Goal: Information Seeking & Learning: Find specific page/section

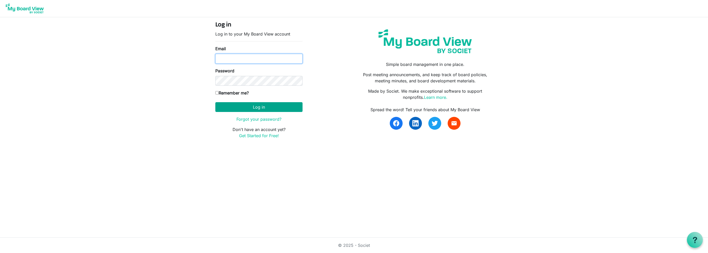
type input "[EMAIL_ADDRESS][DOMAIN_NAME]"
click at [250, 111] on button "Log in" at bounding box center [258, 107] width 87 height 10
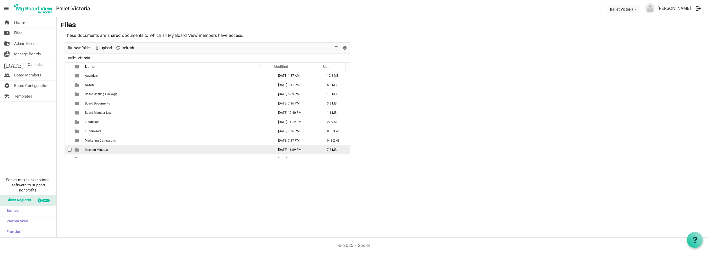
click at [105, 150] on span "Meeting Minutes" at bounding box center [96, 150] width 23 height 4
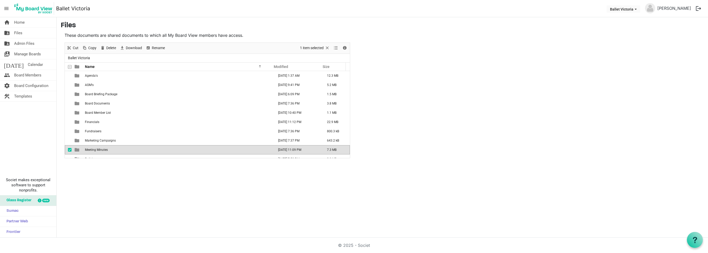
click at [105, 150] on span "Meeting Minutes" at bounding box center [96, 150] width 23 height 4
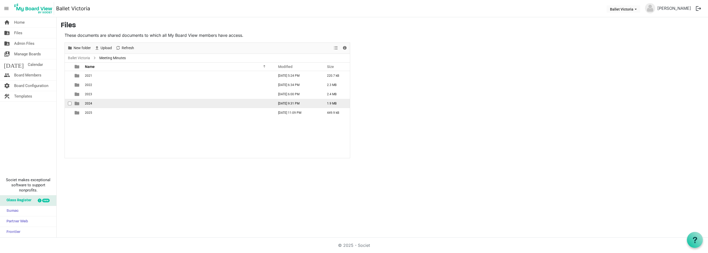
click at [90, 106] on td "2024" at bounding box center [177, 103] width 189 height 9
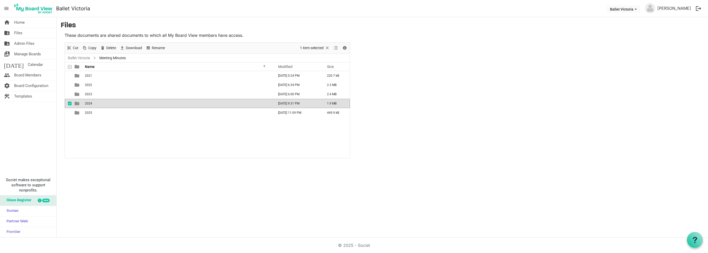
click at [90, 106] on td "2024" at bounding box center [177, 103] width 189 height 9
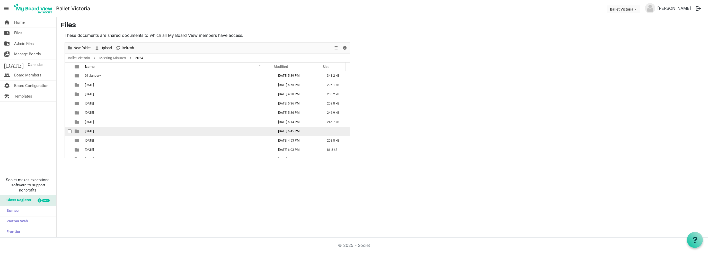
click at [98, 131] on td "[DATE]" at bounding box center [177, 131] width 189 height 9
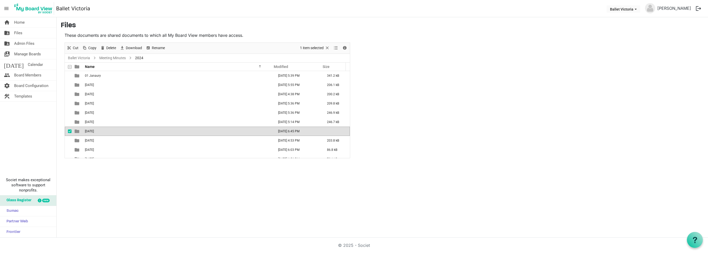
click at [98, 131] on td "[DATE]" at bounding box center [177, 131] width 189 height 9
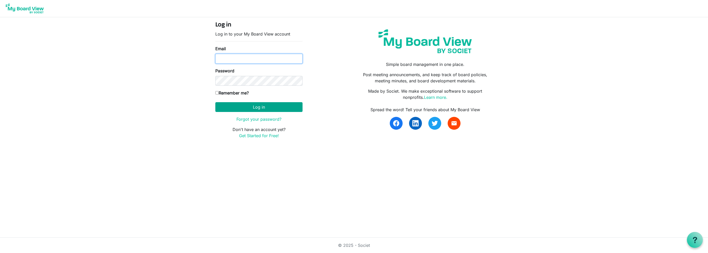
type input "[EMAIL_ADDRESS][DOMAIN_NAME]"
click at [265, 108] on button "Log in" at bounding box center [258, 107] width 87 height 10
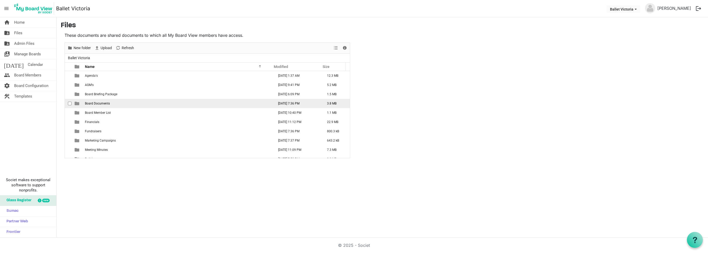
click at [125, 104] on td "Board Documents" at bounding box center [177, 103] width 189 height 9
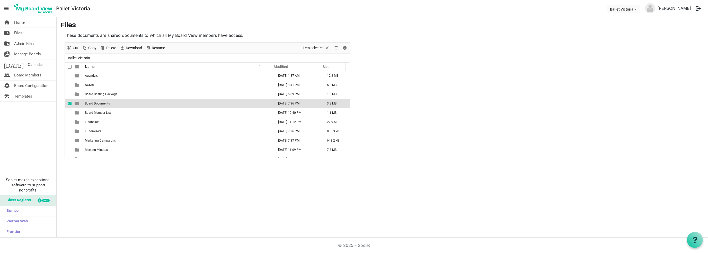
click at [125, 104] on td "Board Documents" at bounding box center [177, 103] width 189 height 9
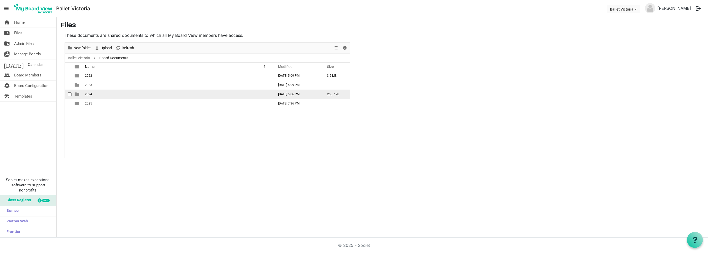
click at [107, 95] on td "2024" at bounding box center [177, 94] width 189 height 9
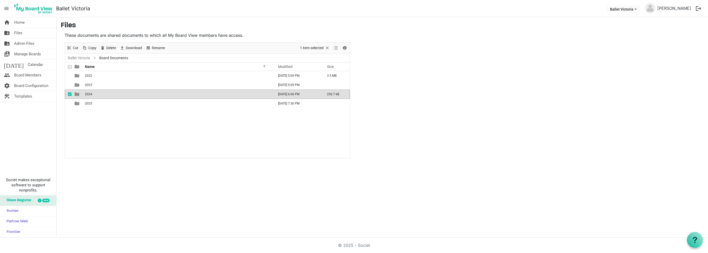
click at [107, 95] on td "2024" at bounding box center [177, 94] width 189 height 9
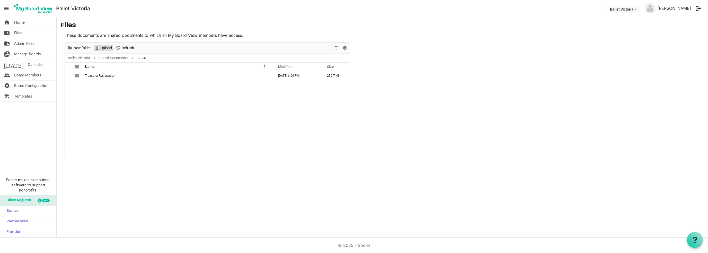
click at [103, 47] on span "Upload" at bounding box center [106, 48] width 12 height 6
click at [85, 58] on link "Ballet Victoria" at bounding box center [79, 58] width 24 height 6
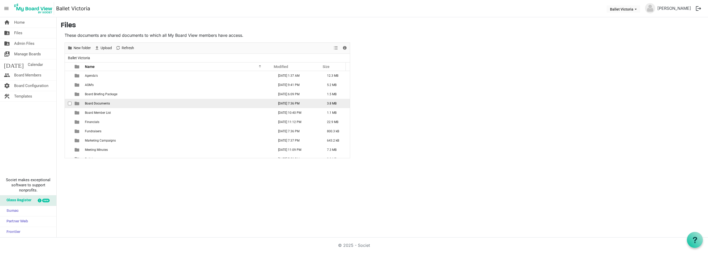
scroll to position [5, 0]
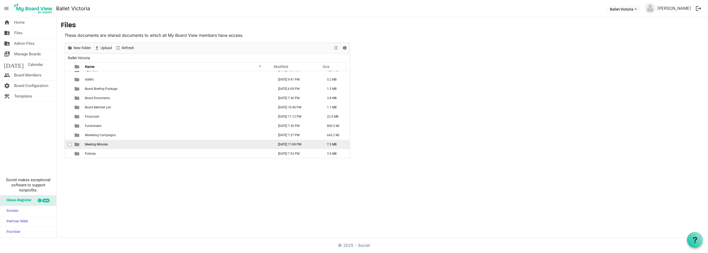
click at [131, 144] on td "Meeting Minutes" at bounding box center [177, 144] width 189 height 9
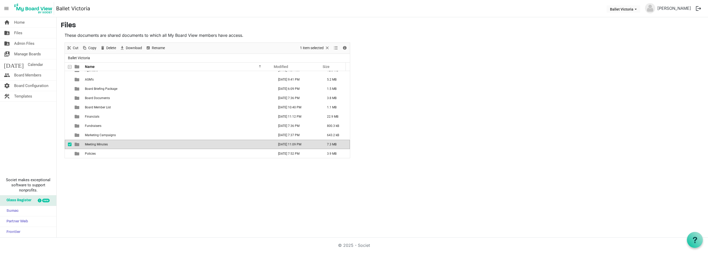
click at [131, 144] on td "Meeting Minutes" at bounding box center [177, 144] width 189 height 9
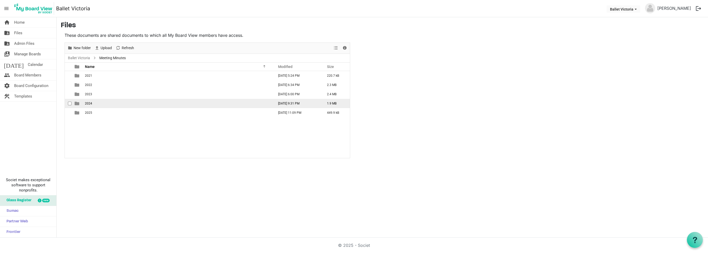
click at [92, 102] on td "2024" at bounding box center [177, 103] width 189 height 9
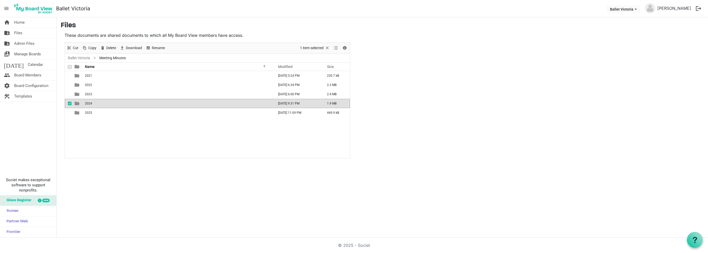
click at [92, 102] on td "2024" at bounding box center [177, 103] width 189 height 9
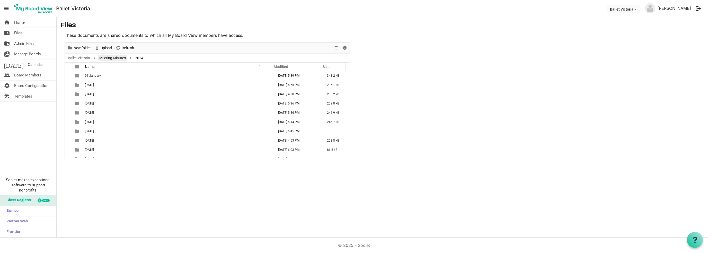
click at [116, 58] on link "Meeting Minutes" at bounding box center [112, 58] width 29 height 6
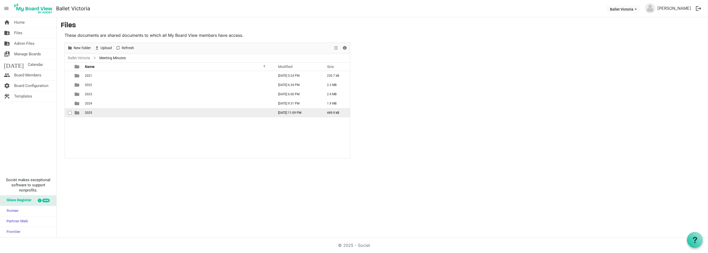
click at [101, 113] on td "2025" at bounding box center [177, 112] width 189 height 9
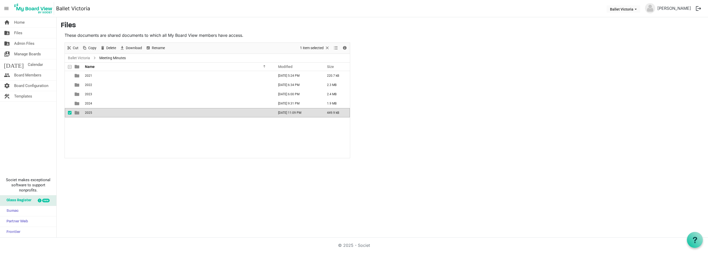
click at [101, 113] on td "2025" at bounding box center [177, 112] width 189 height 9
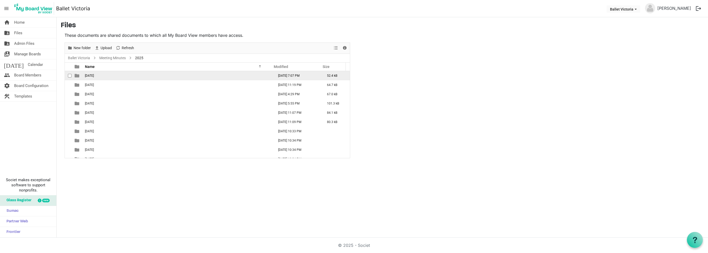
click at [109, 75] on td "01 January" at bounding box center [177, 75] width 189 height 9
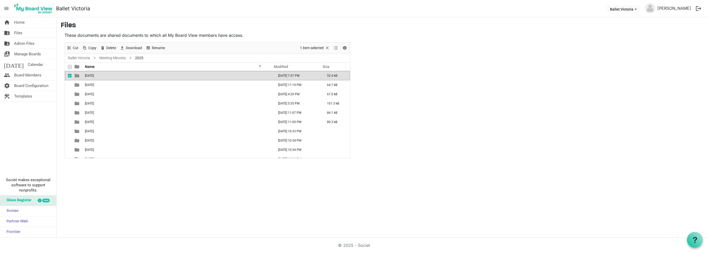
click at [109, 75] on td "01 January" at bounding box center [177, 75] width 189 height 9
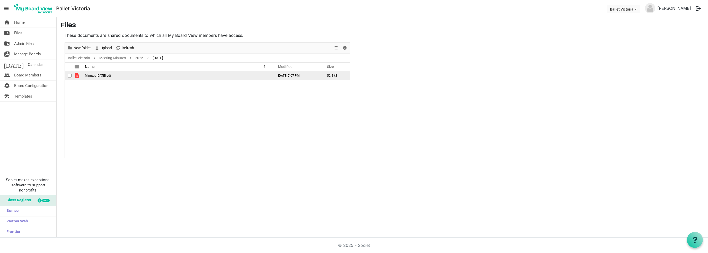
click at [104, 75] on span "Minutes January 28, 2025.pdf" at bounding box center [98, 76] width 26 height 4
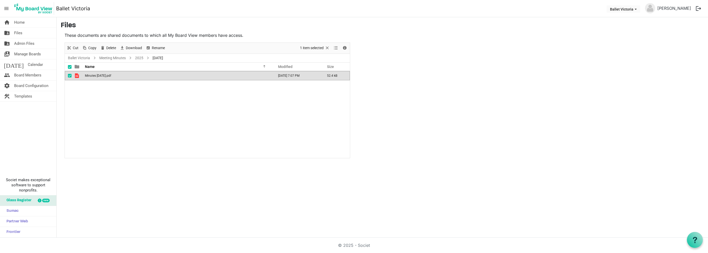
click at [104, 75] on span "Minutes January 28, 2025.pdf" at bounding box center [98, 76] width 26 height 4
click at [140, 58] on link "2025" at bounding box center [139, 58] width 10 height 6
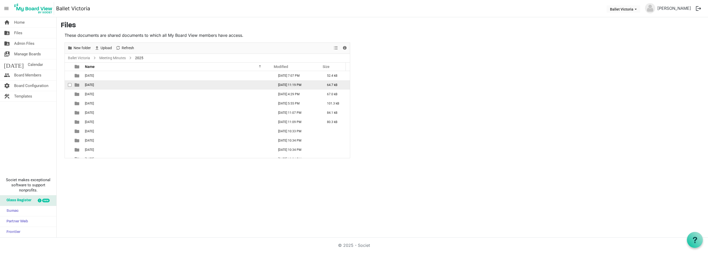
click at [94, 85] on span "[DATE]" at bounding box center [89, 85] width 9 height 4
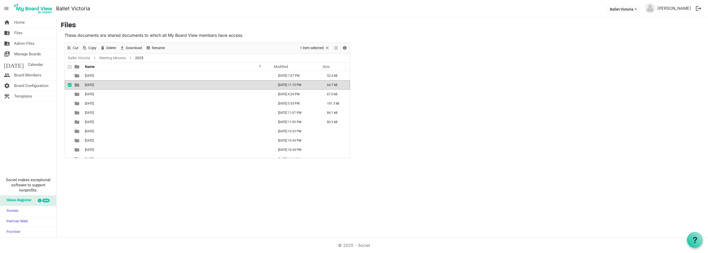
click at [94, 85] on span "[DATE]" at bounding box center [89, 85] width 9 height 4
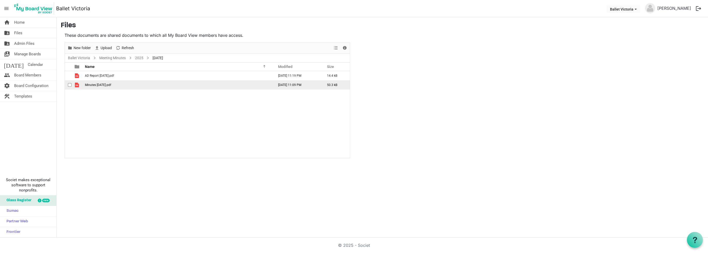
click at [99, 85] on span "Minutes February 25, 2025.pdf" at bounding box center [98, 85] width 26 height 4
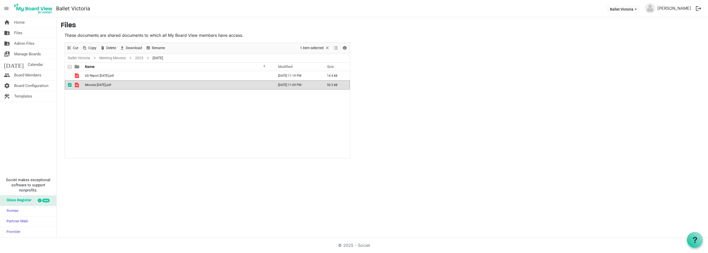
click at [99, 85] on span "Minutes February 25, 2025.pdf" at bounding box center [98, 85] width 26 height 4
click at [107, 76] on span "AD Report February 2025.pdf" at bounding box center [99, 76] width 29 height 4
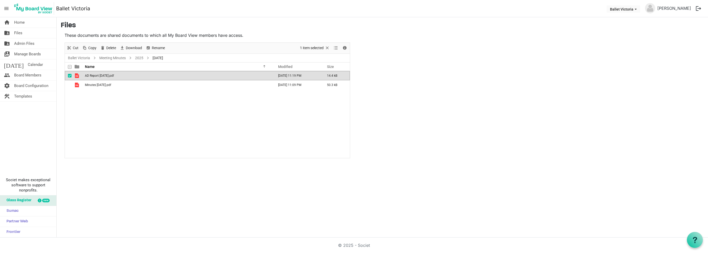
click at [107, 76] on span "AD Report February 2025.pdf" at bounding box center [99, 76] width 29 height 4
click at [116, 60] on link "Meeting Minutes" at bounding box center [112, 58] width 29 height 6
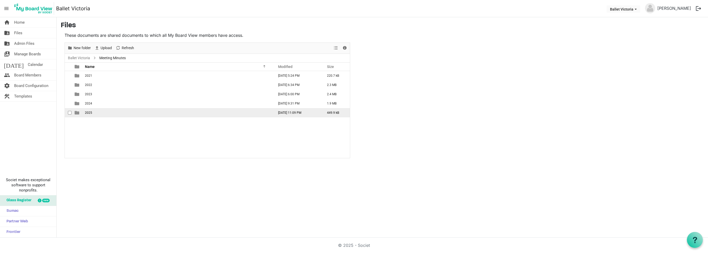
click at [89, 113] on span "2025" at bounding box center [88, 113] width 7 height 4
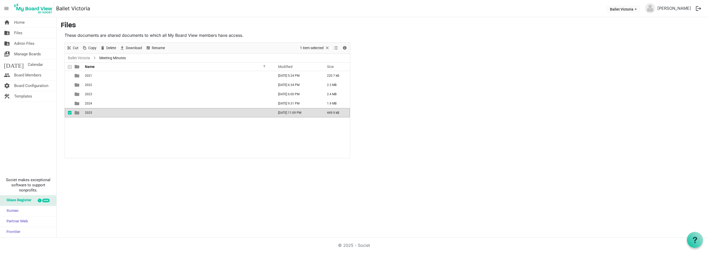
click at [89, 113] on span "2025" at bounding box center [88, 113] width 7 height 4
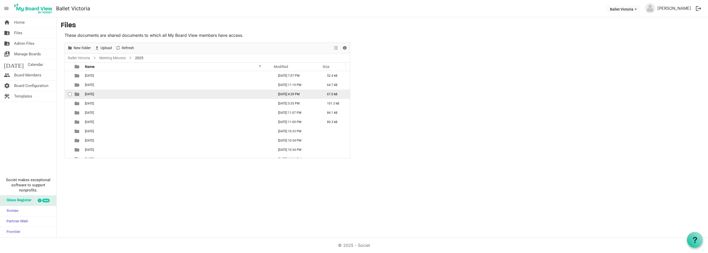
click at [104, 94] on td "[DATE]" at bounding box center [177, 94] width 189 height 9
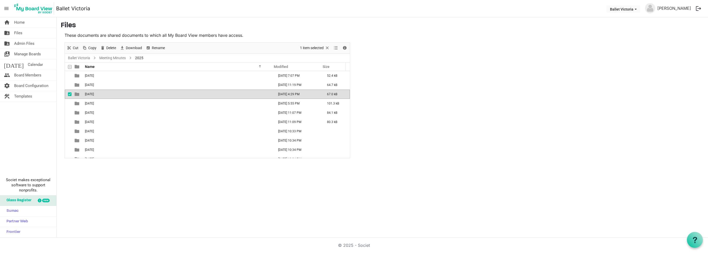
click at [104, 94] on td "[DATE]" at bounding box center [177, 94] width 189 height 9
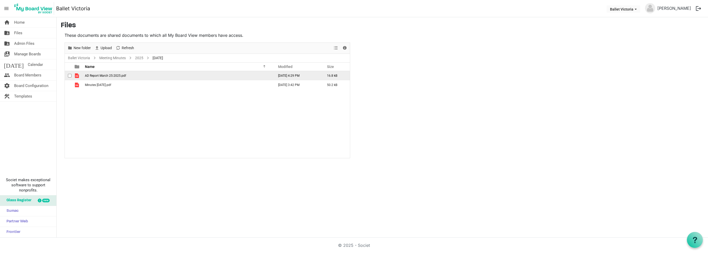
click at [107, 75] on span "AD Report March 25:2025.pdf" at bounding box center [105, 76] width 41 height 4
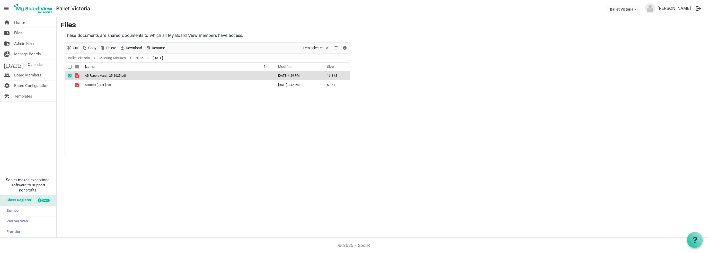
click at [107, 75] on span "AD Report March 25:2025.pdf" at bounding box center [105, 76] width 41 height 4
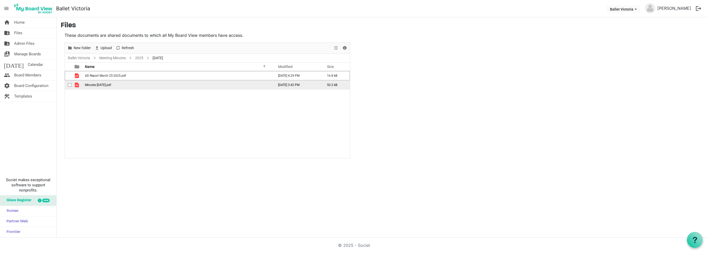
click at [103, 85] on span "Minutes March 25 2025.pdf" at bounding box center [98, 85] width 26 height 4
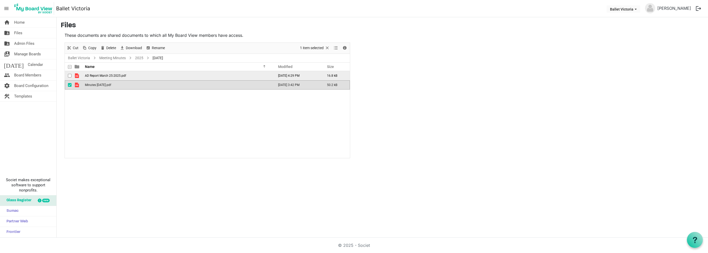
click at [104, 75] on span "AD Report March 25:2025.pdf" at bounding box center [105, 76] width 41 height 4
click at [139, 58] on link "2025" at bounding box center [139, 58] width 10 height 6
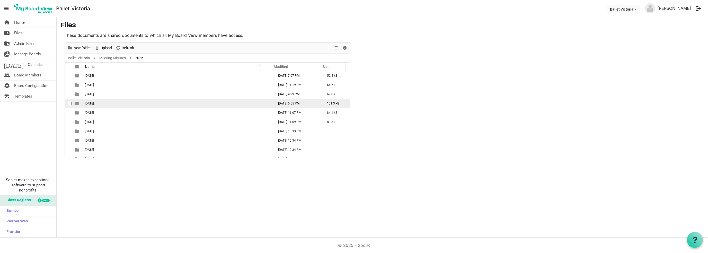
click at [106, 101] on td "[DATE]" at bounding box center [177, 103] width 189 height 9
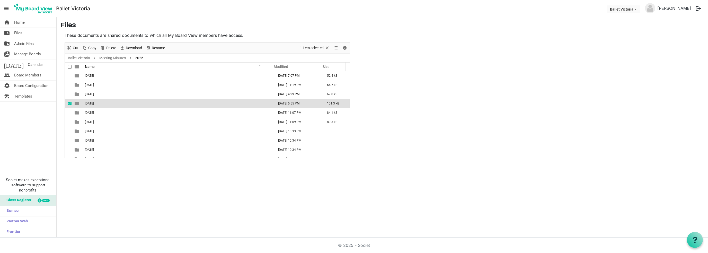
click at [106, 101] on td "[DATE]" at bounding box center [177, 103] width 189 height 9
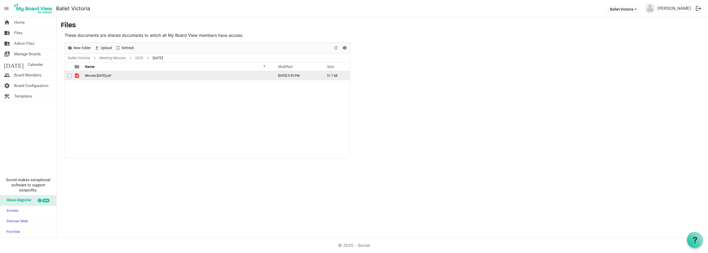
click at [105, 76] on span "Minutes April 29 2025.pdf" at bounding box center [98, 76] width 26 height 4
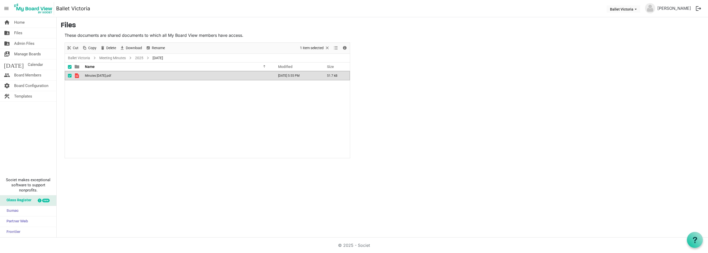
click at [105, 76] on span "Minutes April 29 2025.pdf" at bounding box center [98, 76] width 26 height 4
click at [143, 59] on link "2025" at bounding box center [139, 58] width 10 height 6
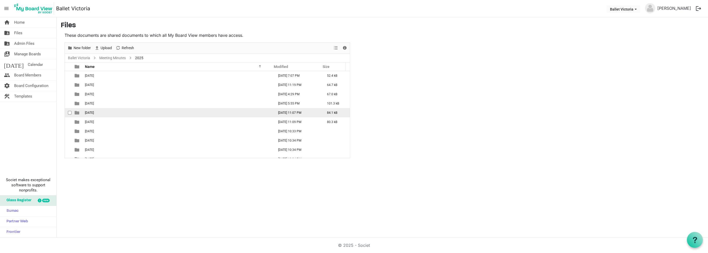
click at [106, 111] on td "[DATE]" at bounding box center [177, 112] width 189 height 9
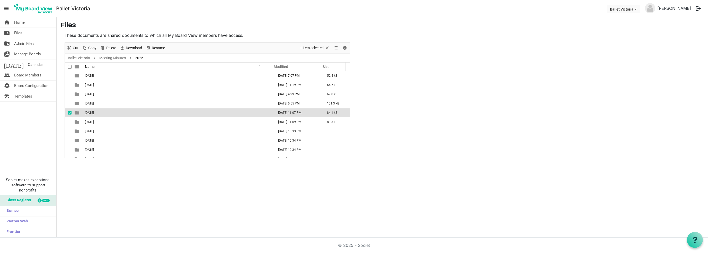
click at [106, 111] on td "[DATE]" at bounding box center [177, 112] width 189 height 9
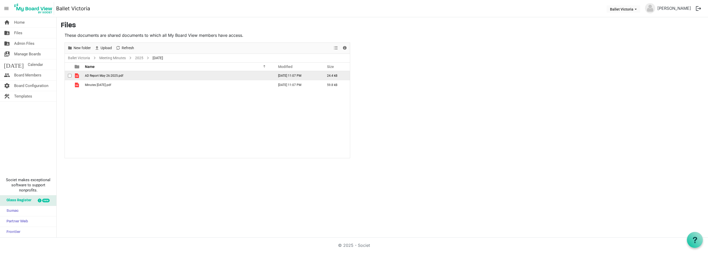
click at [108, 75] on span "AD Report May 26:2025.pdf" at bounding box center [104, 76] width 38 height 4
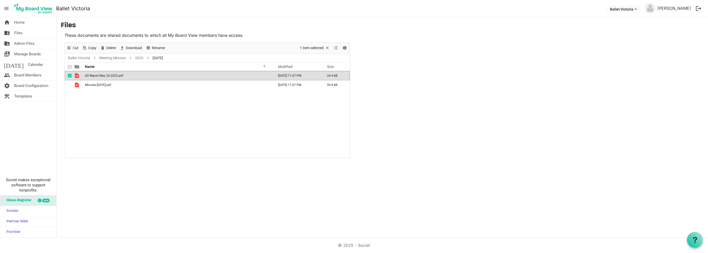
click at [108, 75] on span "AD Report May 26:2025.pdf" at bounding box center [104, 76] width 38 height 4
click at [101, 84] on span "Minutes May 26, 2025.pdf" at bounding box center [98, 85] width 26 height 4
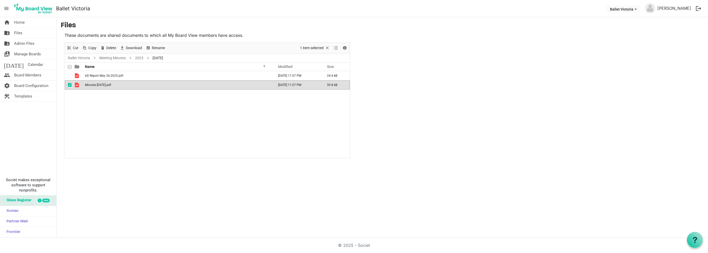
click at [101, 84] on span "Minutes May 26, 2025.pdf" at bounding box center [98, 85] width 26 height 4
click at [140, 59] on link "2025" at bounding box center [139, 58] width 10 height 6
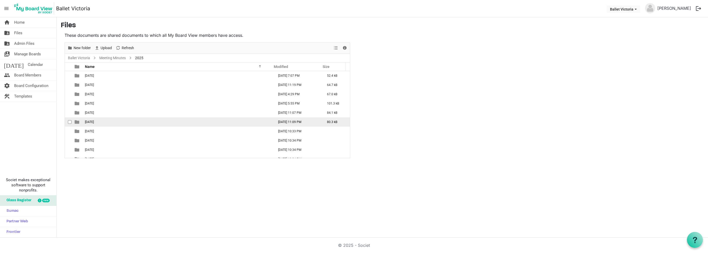
click at [94, 121] on span "[DATE]" at bounding box center [89, 122] width 9 height 4
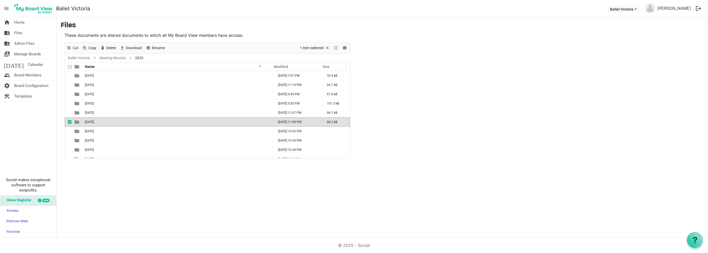
click at [94, 121] on span "[DATE]" at bounding box center [89, 122] width 9 height 4
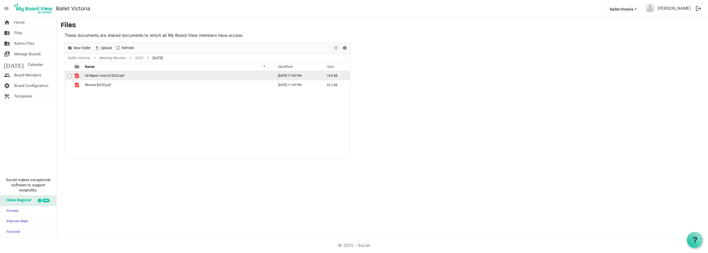
click at [105, 75] on span "AD Report June 24:2025.pdf" at bounding box center [104, 76] width 39 height 4
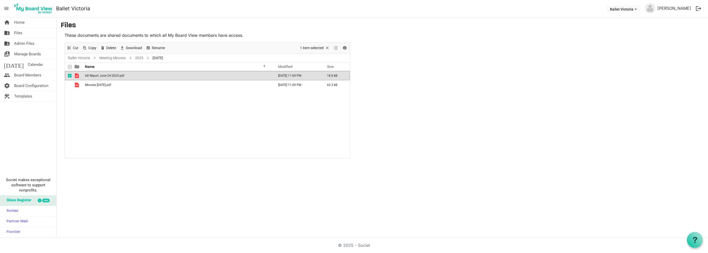
click at [105, 75] on span "AD Report June 24:2025.pdf" at bounding box center [104, 76] width 39 height 4
click at [101, 84] on span "Minutes June 24 2025.pdf" at bounding box center [98, 85] width 26 height 4
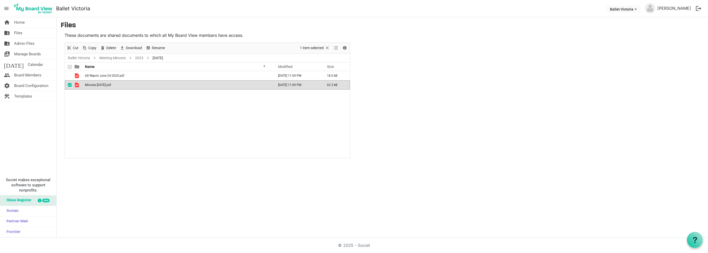
click at [101, 84] on span "Minutes June 24 2025.pdf" at bounding box center [98, 85] width 26 height 4
click at [139, 59] on link "2025" at bounding box center [139, 58] width 10 height 6
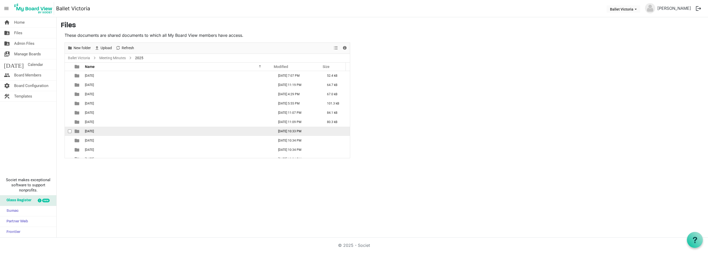
click at [99, 132] on td "[DATE]" at bounding box center [177, 131] width 189 height 9
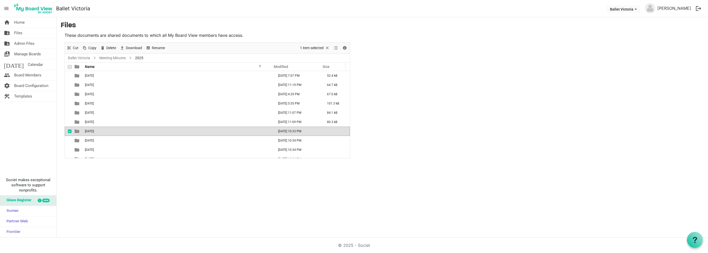
click at [99, 132] on td "[DATE]" at bounding box center [177, 131] width 189 height 9
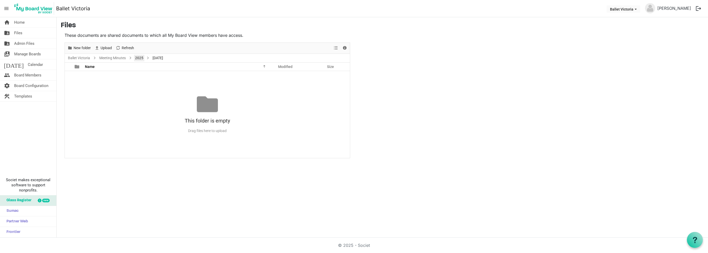
click at [142, 58] on link "2025" at bounding box center [139, 58] width 10 height 6
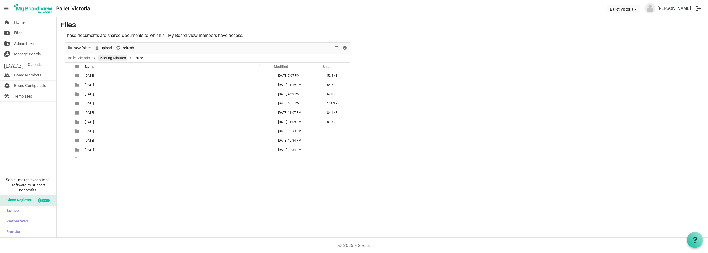
click at [115, 57] on link "Meeting Minutes" at bounding box center [112, 58] width 29 height 6
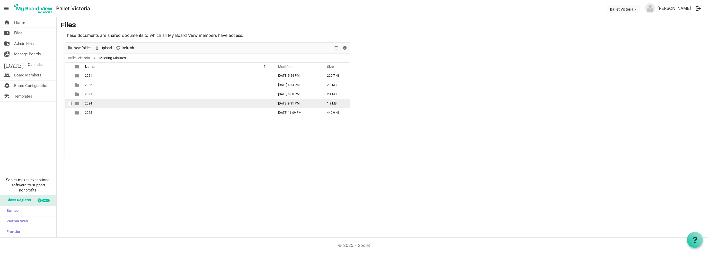
click at [107, 103] on td "2024" at bounding box center [177, 103] width 189 height 9
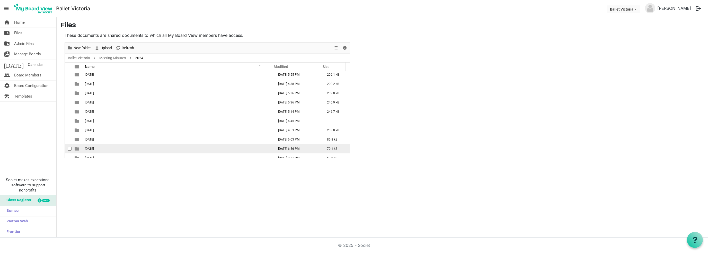
scroll to position [15, 0]
click at [103, 155] on td "[DATE]" at bounding box center [177, 153] width 189 height 9
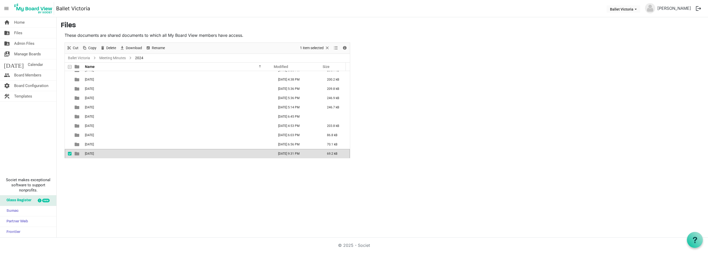
click at [103, 155] on td "[DATE]" at bounding box center [177, 153] width 189 height 9
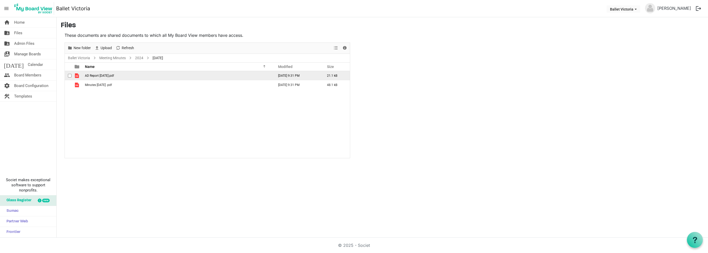
click at [108, 76] on span "AD Report November 26, 2024.pdf" at bounding box center [99, 76] width 29 height 4
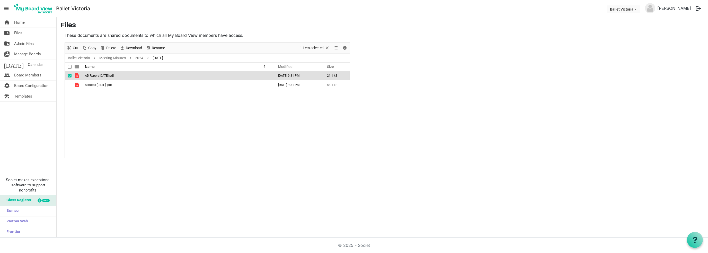
click at [108, 76] on span "AD Report November 26, 2024.pdf" at bounding box center [99, 76] width 29 height 4
click at [106, 84] on span "Minutes November 26, 2024 .pdf" at bounding box center [98, 85] width 27 height 4
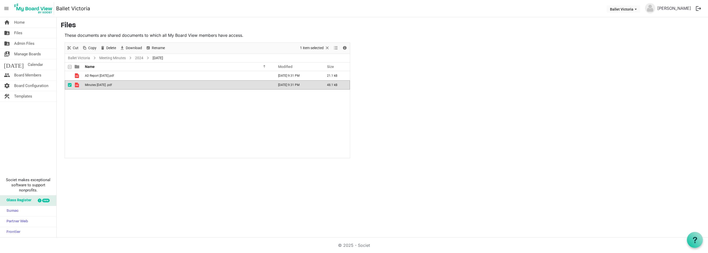
click at [106, 84] on span "Minutes November 26, 2024 .pdf" at bounding box center [98, 85] width 27 height 4
click at [141, 56] on link "2024" at bounding box center [139, 58] width 10 height 6
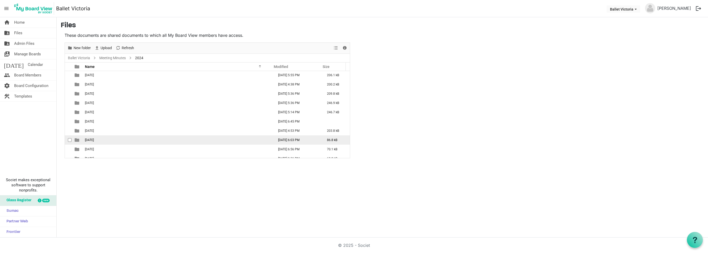
scroll to position [15, 0]
click at [90, 145] on span "[DATE]" at bounding box center [89, 145] width 9 height 4
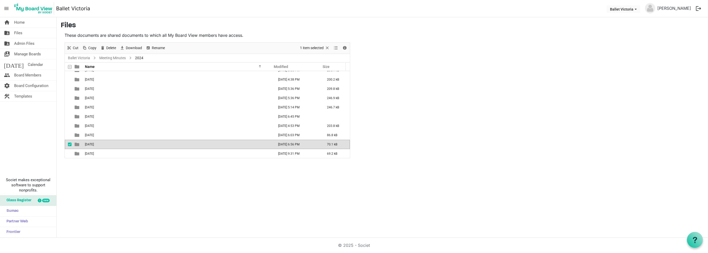
click at [94, 144] on span "[DATE]" at bounding box center [89, 145] width 9 height 4
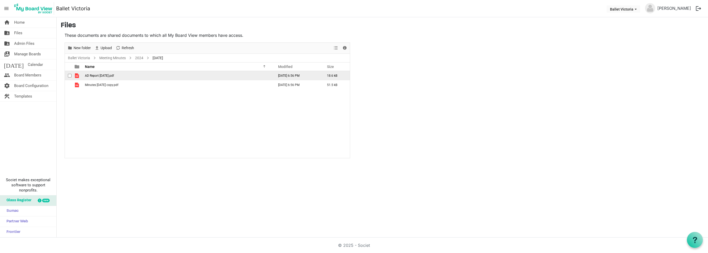
click at [108, 75] on span "AD Report October 2024.pdf" at bounding box center [99, 76] width 29 height 4
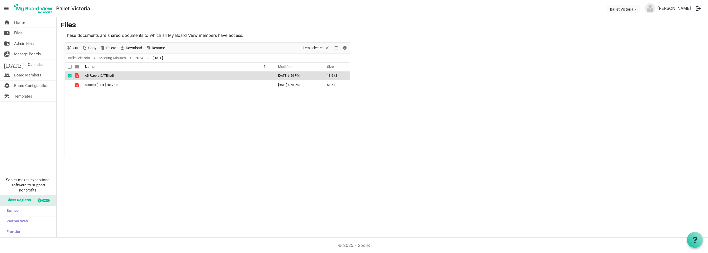
click at [108, 75] on span "AD Report October 2024.pdf" at bounding box center [99, 76] width 29 height 4
click at [104, 85] on span "Minutes October 29, 2024 copy.pdf" at bounding box center [101, 85] width 33 height 4
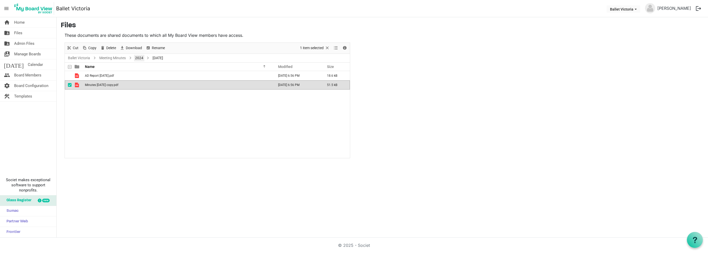
click at [138, 58] on link "2024" at bounding box center [139, 58] width 10 height 6
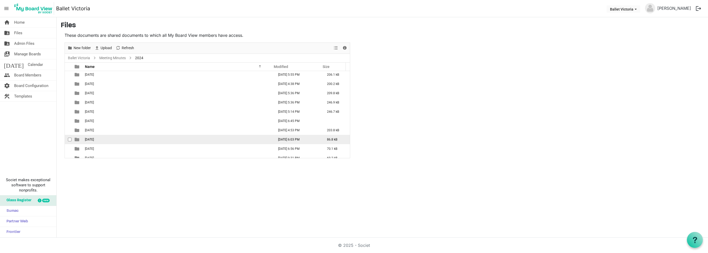
scroll to position [15, 0]
click at [94, 135] on span "[DATE]" at bounding box center [89, 135] width 9 height 4
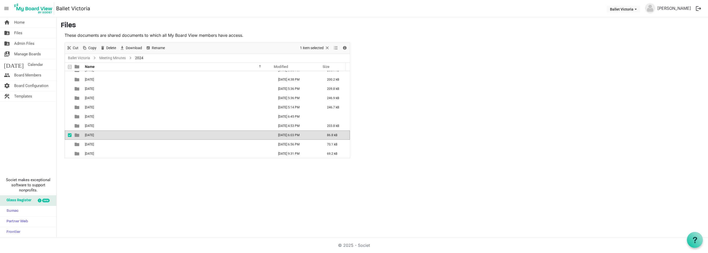
click at [94, 135] on span "[DATE]" at bounding box center [89, 135] width 9 height 4
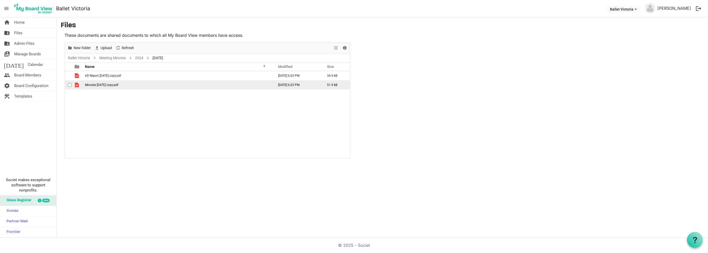
click at [113, 86] on span "Minutes Sept 24, 2024 copy.pdf" at bounding box center [101, 85] width 33 height 4
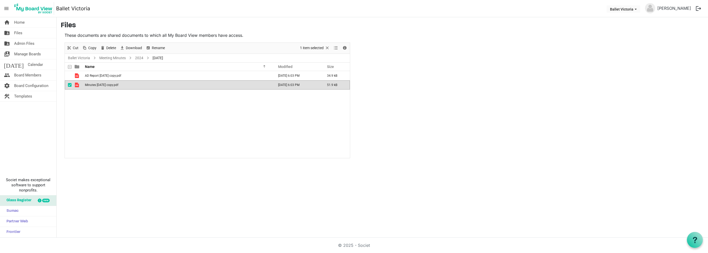
click at [107, 84] on span "Minutes Sept 24, 2024 copy.pdf" at bounding box center [101, 85] width 33 height 4
click at [109, 77] on span "AD Report September 24, 2024 copy.pdf" at bounding box center [103, 76] width 36 height 4
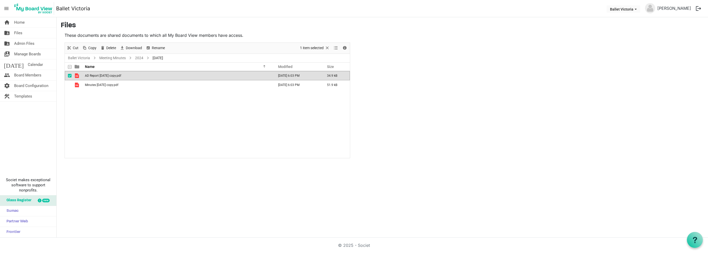
click at [109, 77] on span "AD Report September 24, 2024 copy.pdf" at bounding box center [103, 76] width 36 height 4
click at [142, 57] on link "2024" at bounding box center [139, 58] width 10 height 6
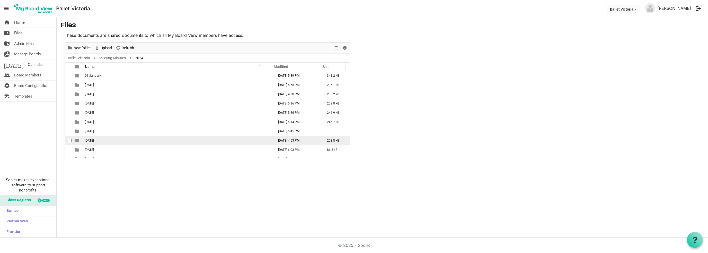
click at [110, 141] on td "[DATE]" at bounding box center [177, 140] width 189 height 9
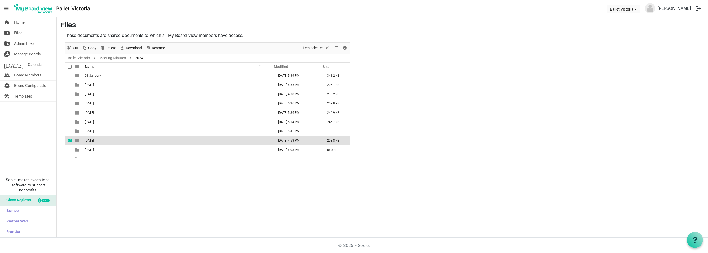
click at [110, 141] on td "[DATE]" at bounding box center [177, 140] width 189 height 9
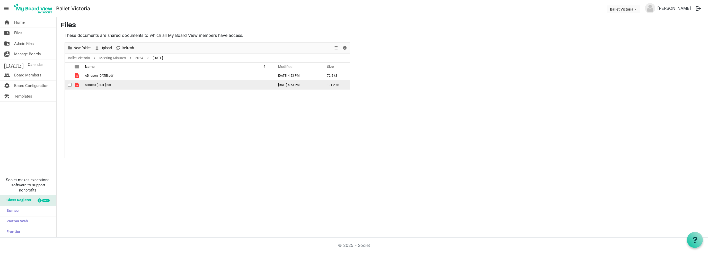
click at [98, 81] on td "Minutes August 27, 2024.pdf" at bounding box center [177, 84] width 189 height 9
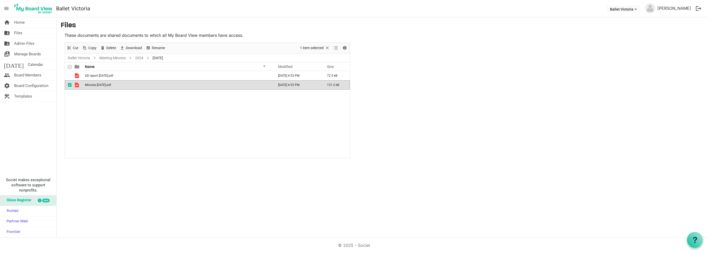
click at [98, 81] on td "Minutes August 27, 2024.pdf" at bounding box center [177, 84] width 189 height 9
click at [102, 77] on span "AD report Aug 27, 2024.pdf" at bounding box center [99, 76] width 28 height 4
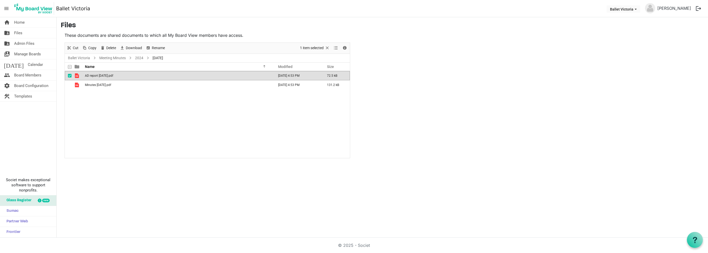
click at [102, 77] on span "AD report Aug 27, 2024.pdf" at bounding box center [99, 76] width 28 height 4
click at [139, 58] on link "2024" at bounding box center [139, 58] width 10 height 6
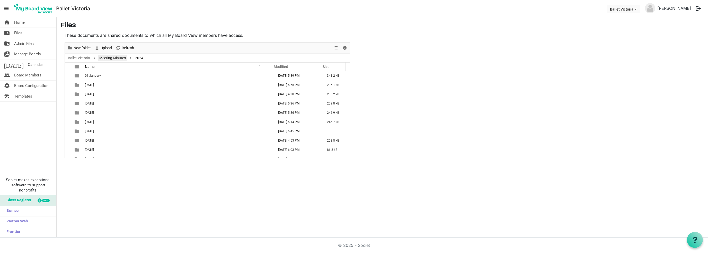
click at [119, 58] on link "Meeting Minutes" at bounding box center [112, 58] width 29 height 6
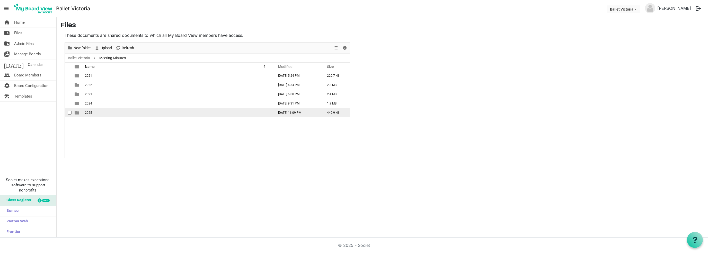
click at [92, 113] on td "2025" at bounding box center [177, 112] width 189 height 9
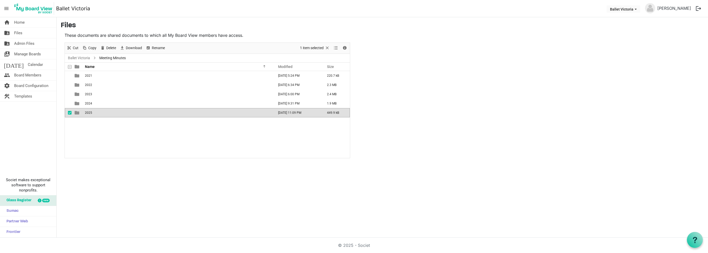
click at [92, 113] on td "2025" at bounding box center [177, 112] width 189 height 9
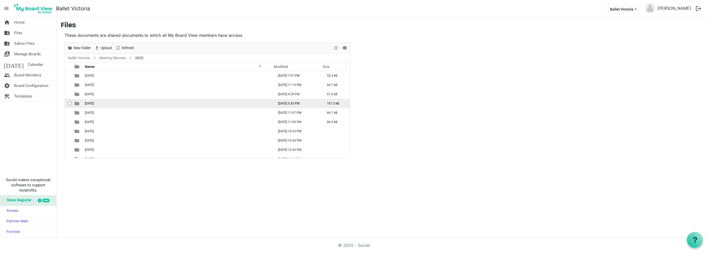
click at [90, 102] on span "[DATE]" at bounding box center [89, 104] width 9 height 4
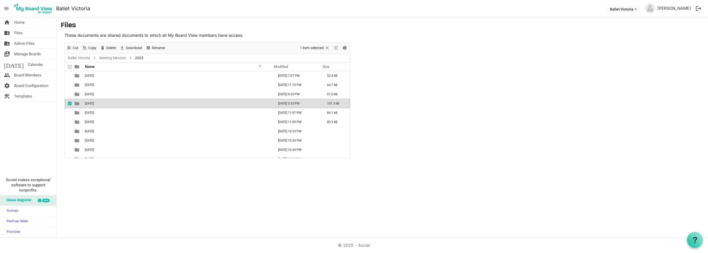
click at [90, 102] on span "[DATE]" at bounding box center [89, 104] width 9 height 4
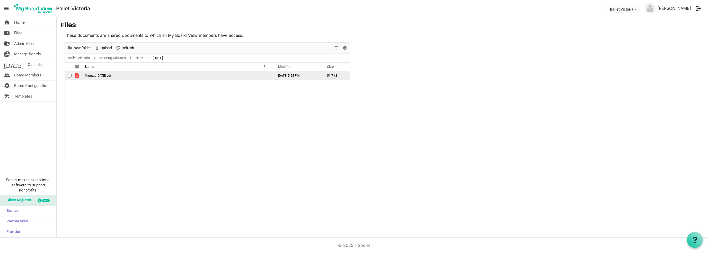
click at [101, 73] on td "Minutes April 29 2025.pdf" at bounding box center [177, 75] width 189 height 9
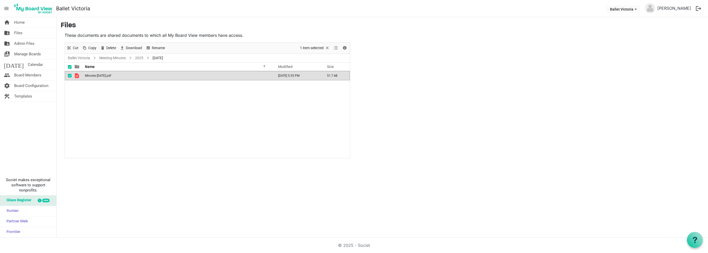
click at [101, 73] on td "Minutes April 29 2025.pdf" at bounding box center [177, 75] width 189 height 9
click at [139, 59] on link "2025" at bounding box center [139, 58] width 10 height 6
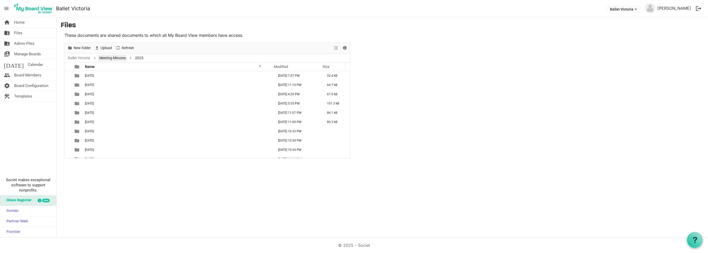
click at [114, 58] on link "Meeting Minutes" at bounding box center [112, 58] width 29 height 6
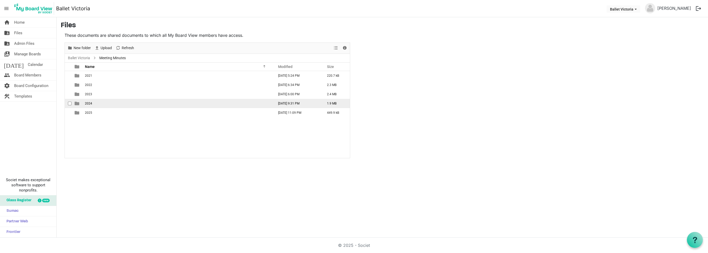
click at [90, 103] on span "2024" at bounding box center [88, 104] width 7 height 4
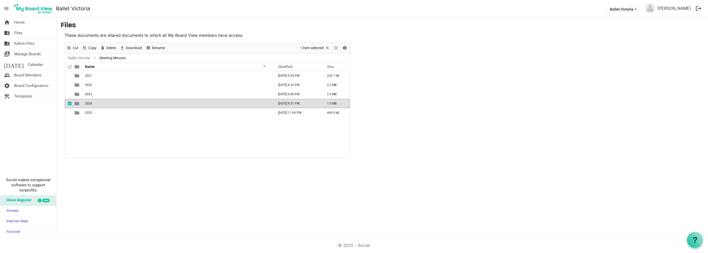
click at [90, 103] on span "2024" at bounding box center [88, 104] width 7 height 4
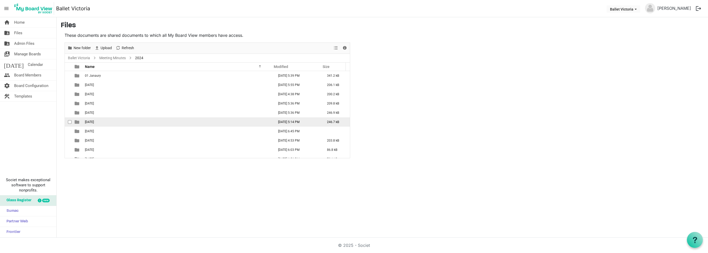
scroll to position [15, 0]
click at [107, 59] on link "Meeting Minutes" at bounding box center [112, 58] width 29 height 6
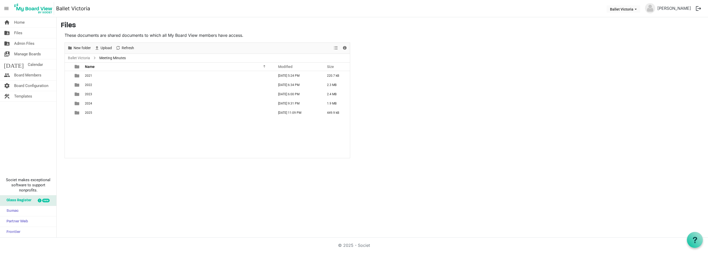
scroll to position [0, 0]
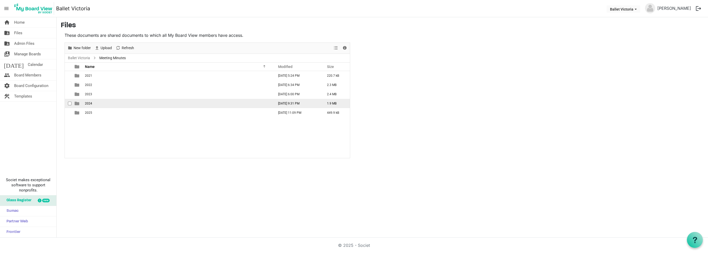
click at [87, 104] on span "2024" at bounding box center [88, 104] width 7 height 4
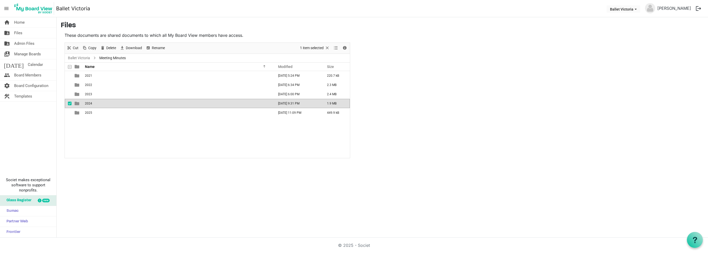
click at [87, 104] on span "2024" at bounding box center [88, 104] width 7 height 4
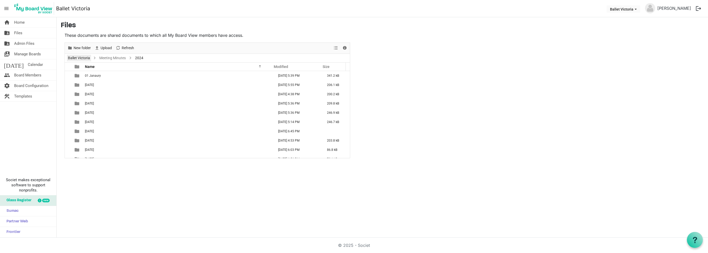
click at [86, 59] on link "Ballet Victoria" at bounding box center [79, 58] width 24 height 6
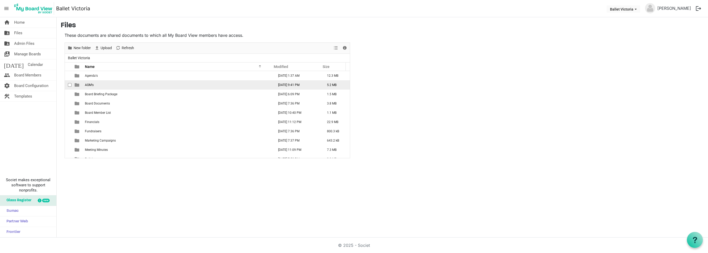
click at [96, 83] on td "AGM's" at bounding box center [177, 84] width 189 height 9
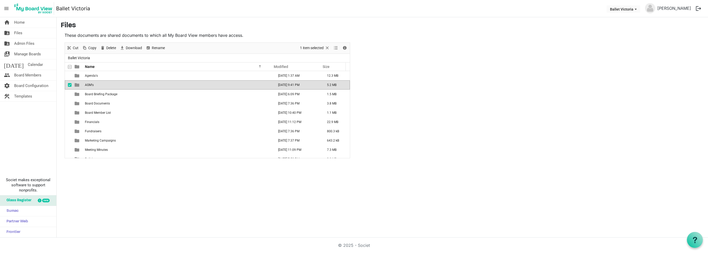
click at [96, 83] on td "AGM's" at bounding box center [177, 84] width 189 height 9
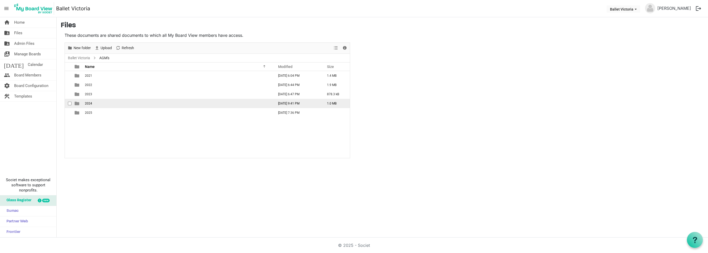
click at [97, 105] on td "2024" at bounding box center [177, 103] width 189 height 9
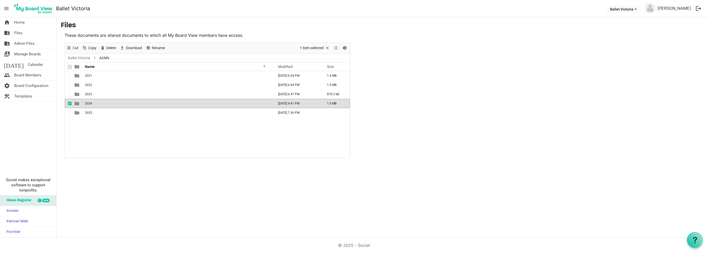
click at [97, 105] on td "2024" at bounding box center [177, 103] width 189 height 9
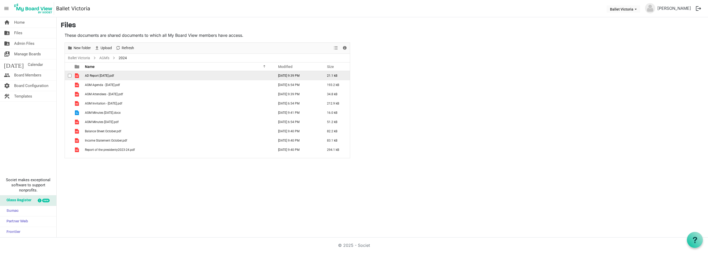
click at [109, 74] on span "AD Report November 26, 2024.pdf" at bounding box center [99, 76] width 29 height 4
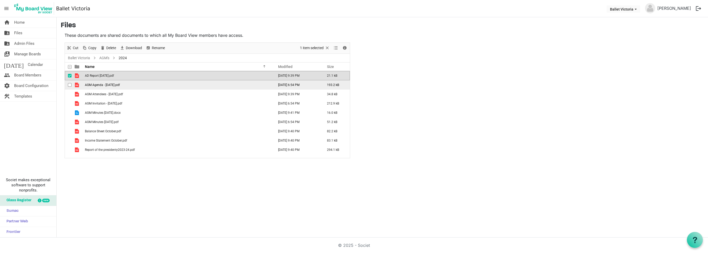
click at [99, 85] on span "AGM Agenda - Nov 26, 2024.pdf" at bounding box center [102, 85] width 35 height 4
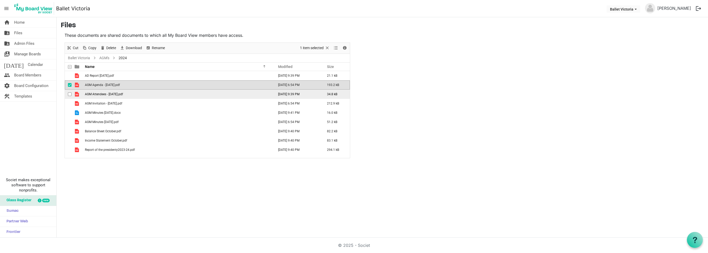
click at [98, 93] on span "AGM Attendees - Nov 26, 2024.pdf" at bounding box center [104, 94] width 38 height 4
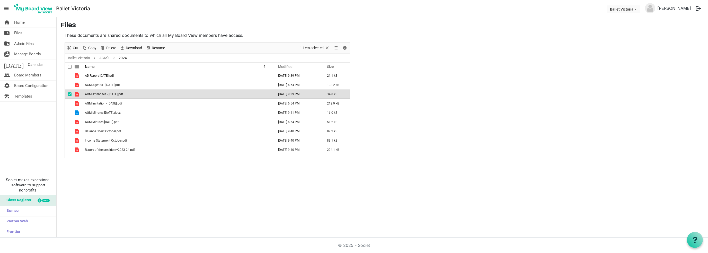
click at [98, 93] on span "AGM Attendees - Nov 26, 2024.pdf" at bounding box center [104, 94] width 38 height 4
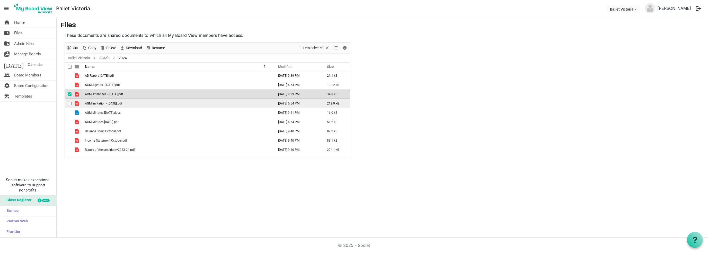
click at [96, 103] on span "AGM Invitation - Nov 26, 2024.pdf" at bounding box center [103, 104] width 37 height 4
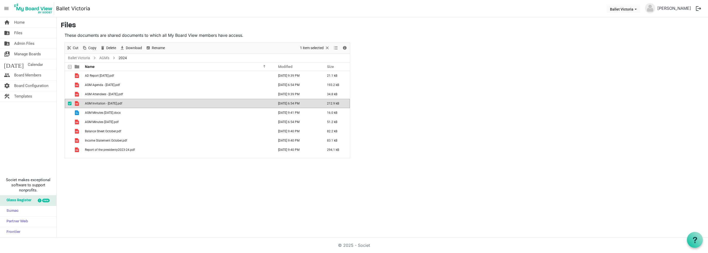
click at [96, 103] on span "AGM Invitation - Nov 26, 2024.pdf" at bounding box center [103, 104] width 37 height 4
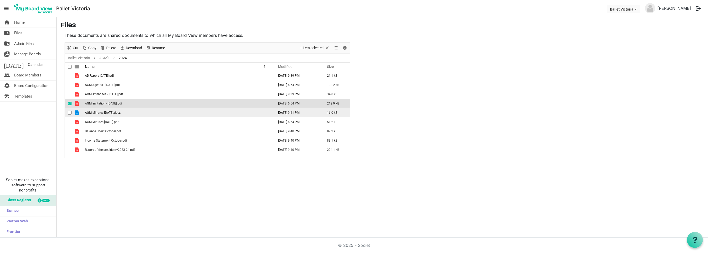
click at [93, 111] on span "AGM Minutes November 26, 2024.docx" at bounding box center [103, 113] width 36 height 4
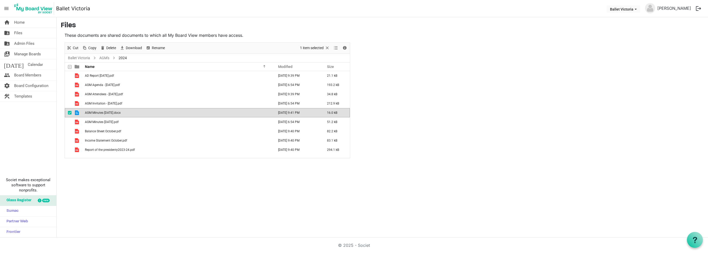
click at [93, 111] on span "AGM Minutes November 26, 2024.docx" at bounding box center [103, 113] width 36 height 4
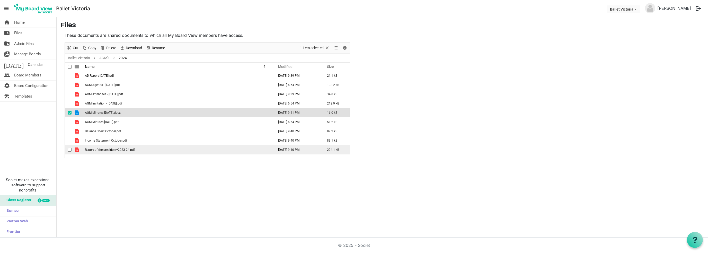
click at [112, 149] on span "Report of the presidenty2023-24.pdf" at bounding box center [110, 150] width 50 height 4
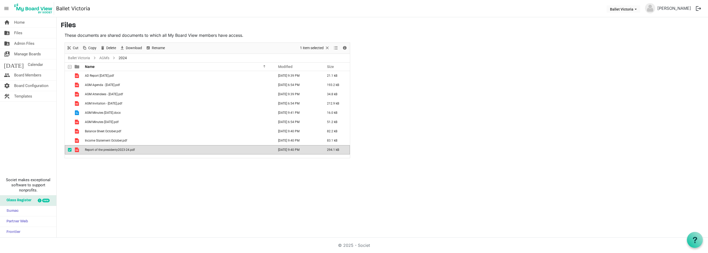
click at [112, 149] on span "Report of the presidenty2023-24.pdf" at bounding box center [110, 150] width 50 height 4
click at [104, 58] on link "AGM's" at bounding box center [104, 58] width 12 height 6
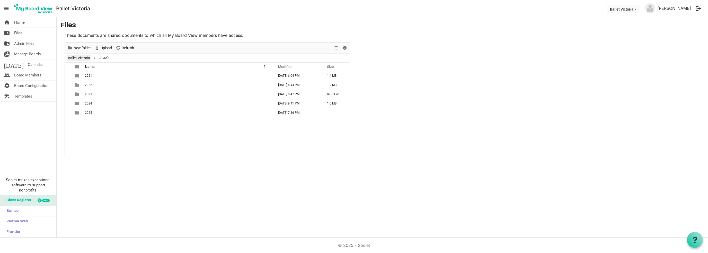
click at [84, 58] on link "Ballet Victoria" at bounding box center [79, 58] width 24 height 6
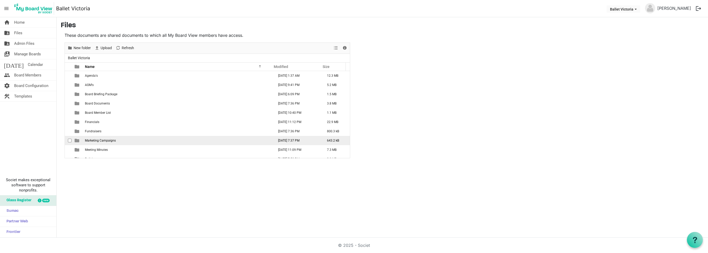
scroll to position [5, 0]
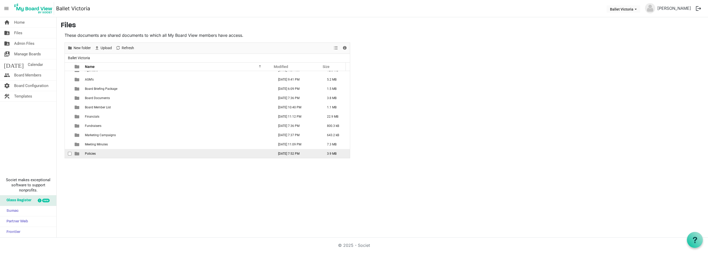
click at [87, 152] on span "Policies" at bounding box center [90, 154] width 11 height 4
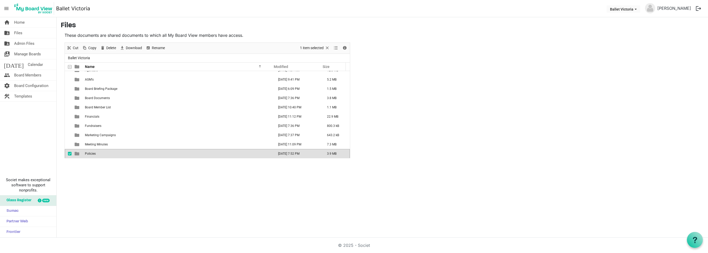
click at [87, 152] on span "Policies" at bounding box center [90, 154] width 11 height 4
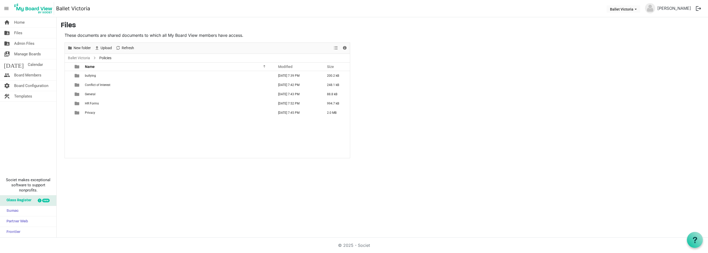
scroll to position [0, 0]
click at [88, 76] on span "bullying" at bounding box center [90, 76] width 11 height 4
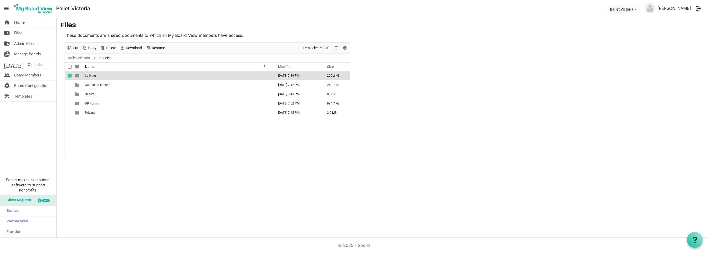
click at [88, 76] on span "bullying" at bounding box center [90, 76] width 11 height 4
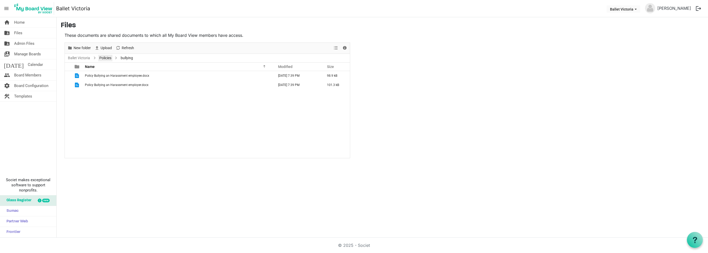
click at [108, 58] on link "Policies" at bounding box center [105, 58] width 14 height 6
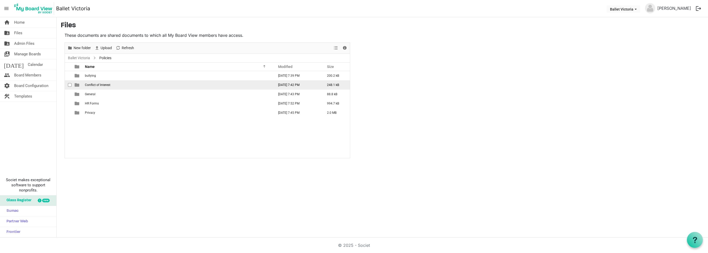
click at [110, 86] on span "Conflict of Interest" at bounding box center [97, 85] width 25 height 4
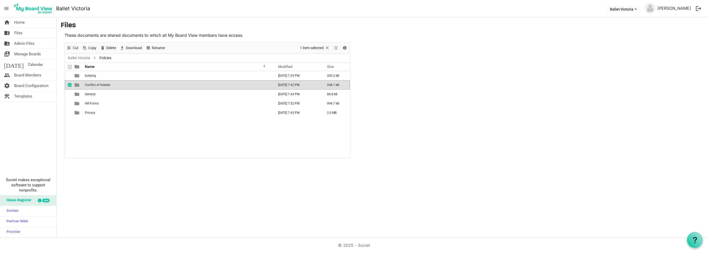
click at [110, 86] on span "Conflict of Interest" at bounding box center [97, 85] width 25 height 4
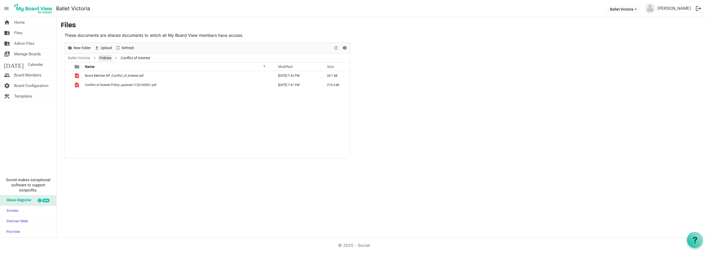
click at [106, 57] on link "Policies" at bounding box center [105, 58] width 14 height 6
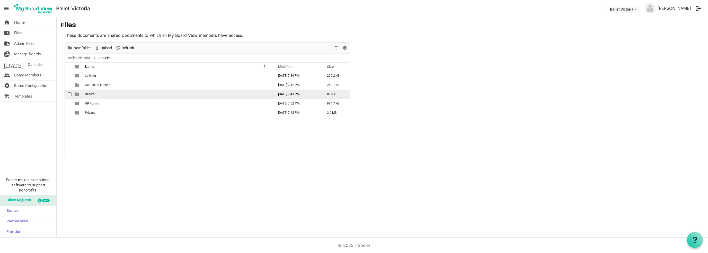
click at [96, 92] on td "General" at bounding box center [177, 94] width 189 height 9
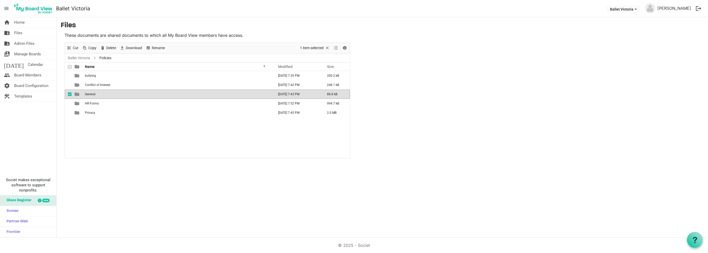
click at [96, 92] on td "General" at bounding box center [177, 94] width 189 height 9
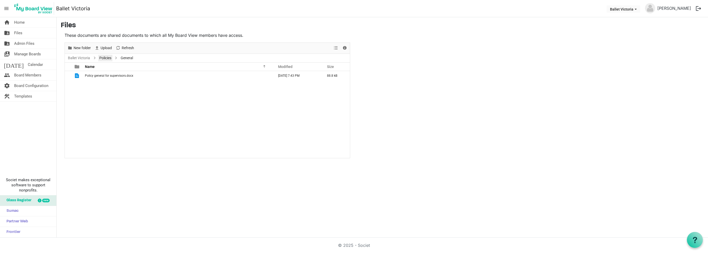
click at [102, 56] on link "Policies" at bounding box center [105, 58] width 14 height 6
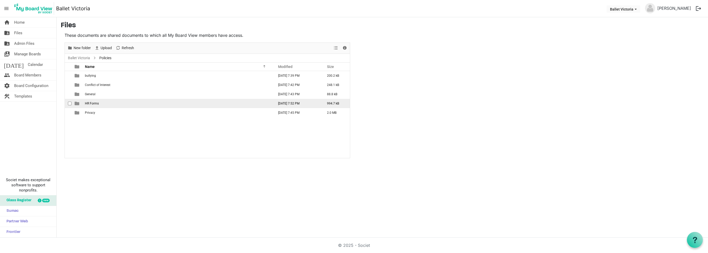
click at [100, 105] on td "HR Forms" at bounding box center [177, 103] width 189 height 9
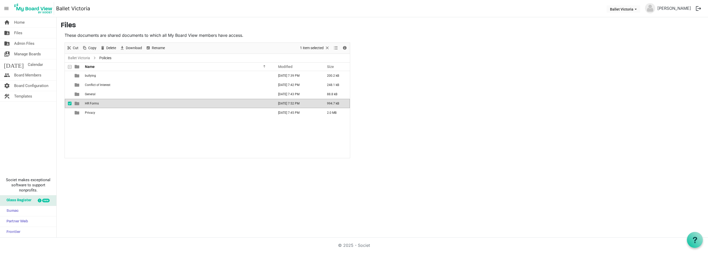
click at [100, 105] on td "HR Forms" at bounding box center [177, 103] width 189 height 9
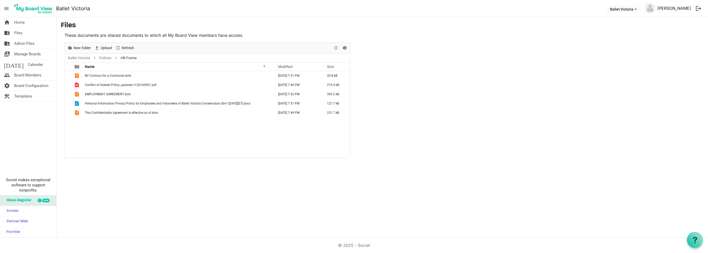
click at [687, 11] on link "[PERSON_NAME]" at bounding box center [674, 8] width 38 height 10
